Goal: Task Accomplishment & Management: Complete application form

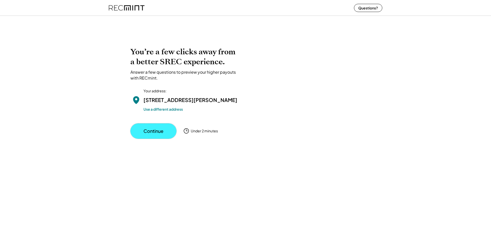
click at [155, 138] on button "Continue" at bounding box center [153, 131] width 46 height 15
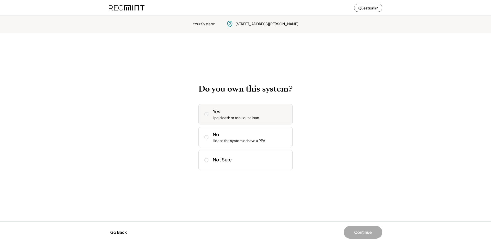
click at [205, 114] on icon at bounding box center [206, 114] width 5 height 5
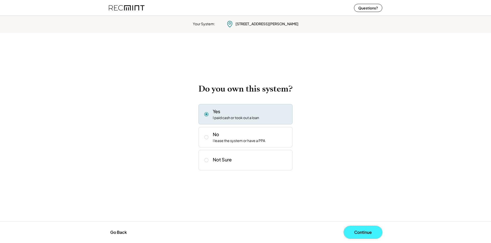
click at [363, 231] on button "Continue" at bounding box center [362, 232] width 39 height 13
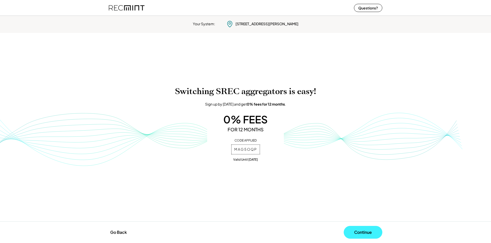
click at [358, 232] on button "Continue" at bounding box center [362, 232] width 39 height 13
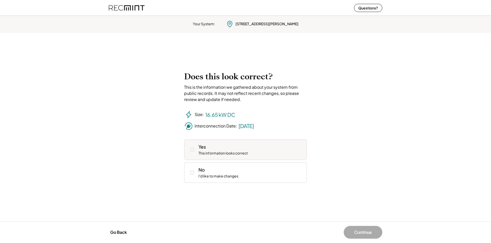
click at [190, 149] on use at bounding box center [192, 150] width 4 height 4
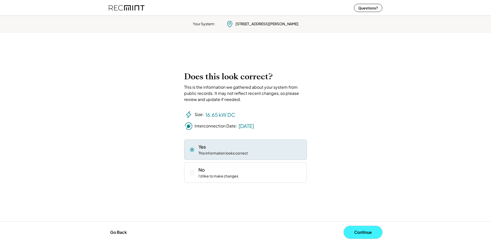
click at [357, 232] on button "Continue" at bounding box center [362, 232] width 39 height 13
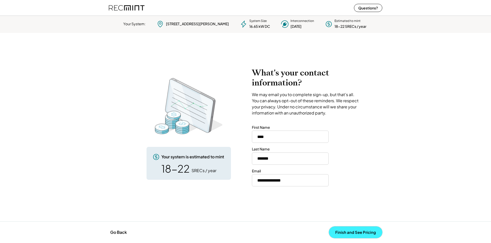
click at [339, 231] on button "Finish and See Pricing" at bounding box center [355, 233] width 53 height 12
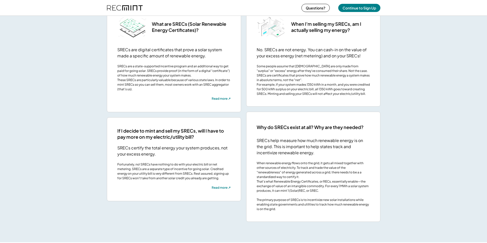
scroll to position [945, 0]
